Goal: Information Seeking & Learning: Find specific fact

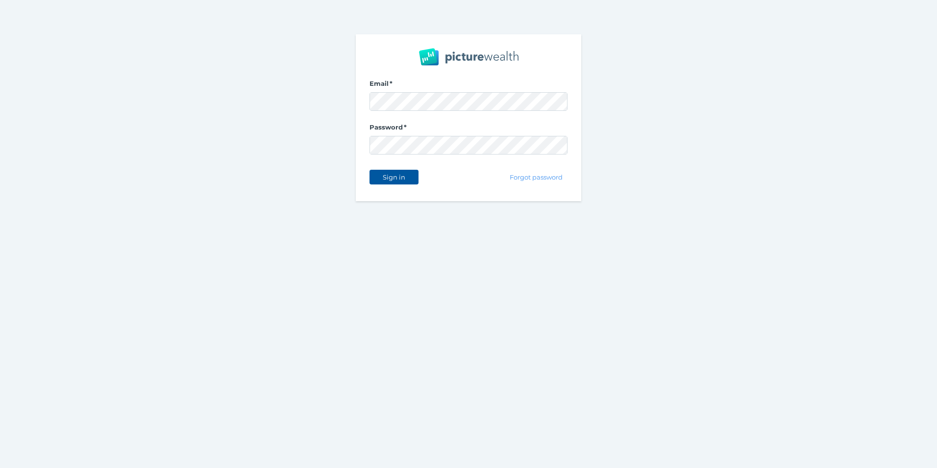
click at [395, 175] on span "Sign in" at bounding box center [393, 177] width 31 height 8
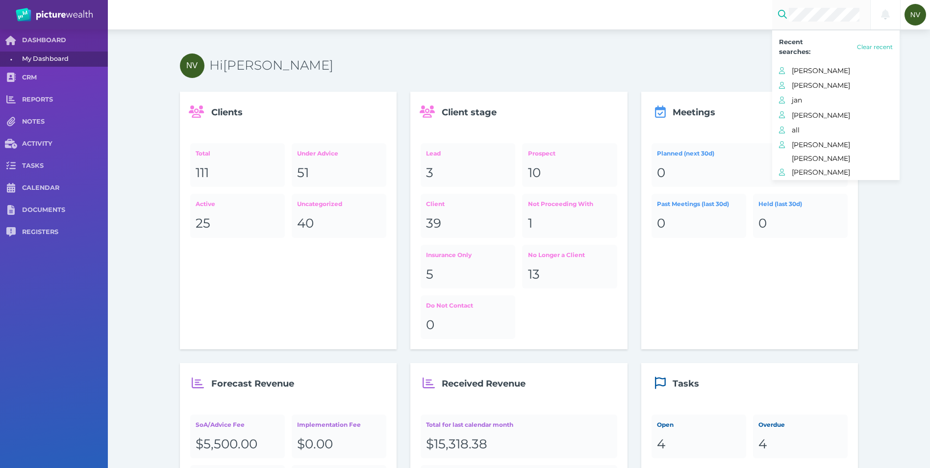
click at [475, 67] on h3 "Hi [PERSON_NAME]" at bounding box center [533, 65] width 649 height 17
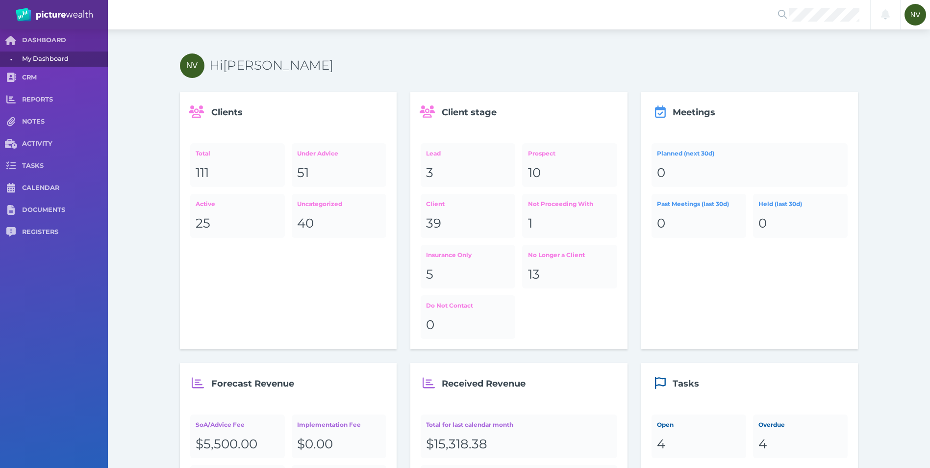
click at [475, 67] on h3 "Hi [PERSON_NAME]" at bounding box center [533, 65] width 649 height 17
click at [813, 42] on span "[PERSON_NAME] [PERSON_NAME]" at bounding box center [816, 42] width 58 height 22
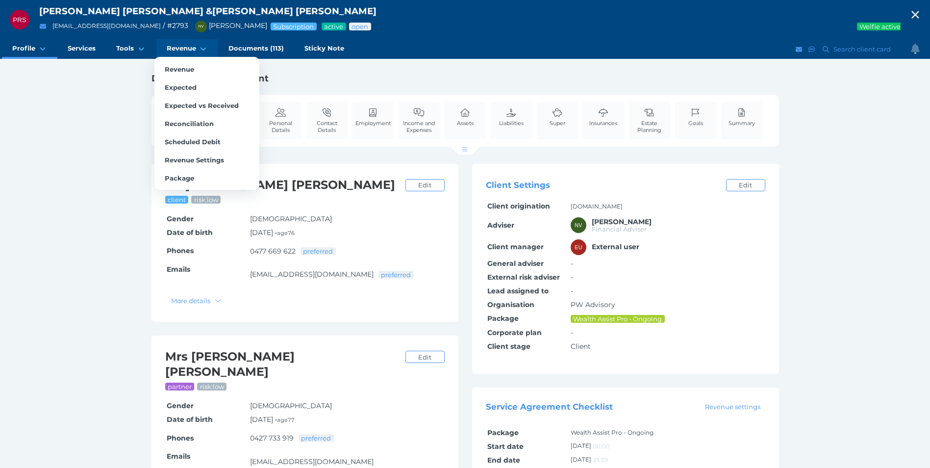
click at [167, 46] on span "Revenue" at bounding box center [181, 48] width 29 height 8
select select "25"
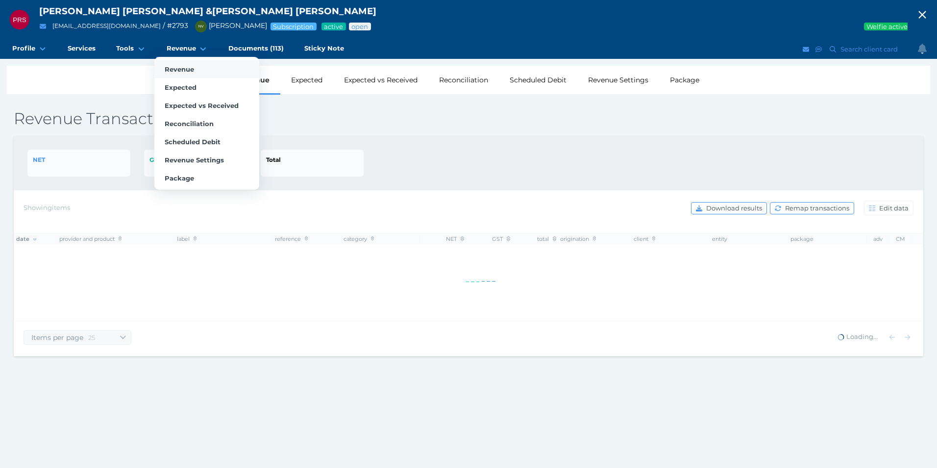
click at [172, 70] on span "Revenue" at bounding box center [179, 69] width 29 height 8
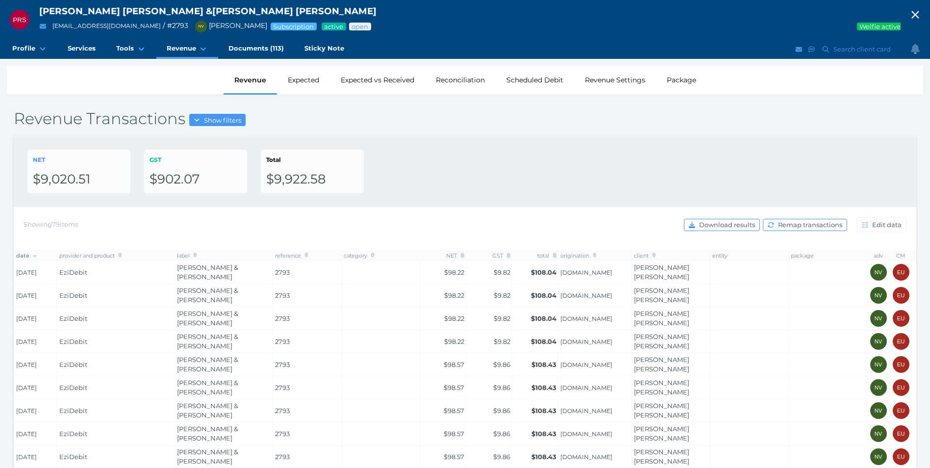
click at [432, 195] on div "NET $9,020.51 GST $902.07 Total $9,922.58" at bounding box center [465, 171] width 902 height 71
